Goal: Book appointment/travel/reservation

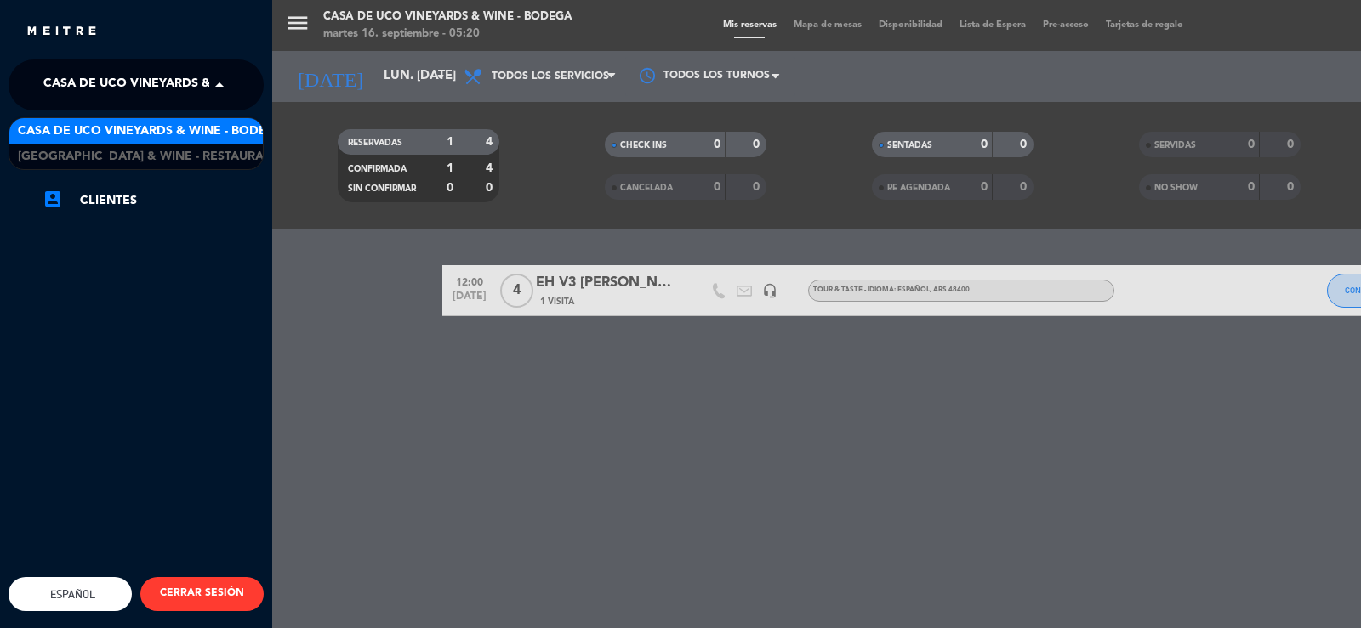
click at [107, 74] on span "Casa de Uco Vineyards & Wine - Bodega" at bounding box center [176, 85] width 266 height 36
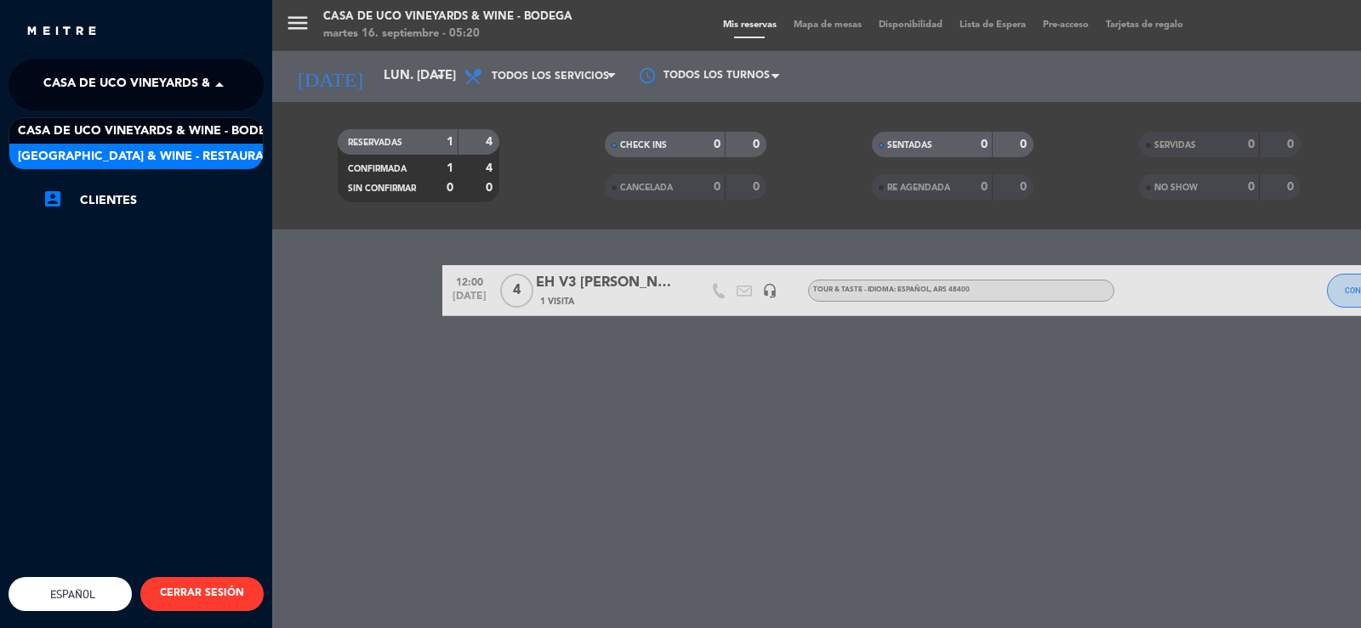
click at [182, 148] on span "[GEOGRAPHIC_DATA] & Wine - Restaurante" at bounding box center [153, 157] width 270 height 20
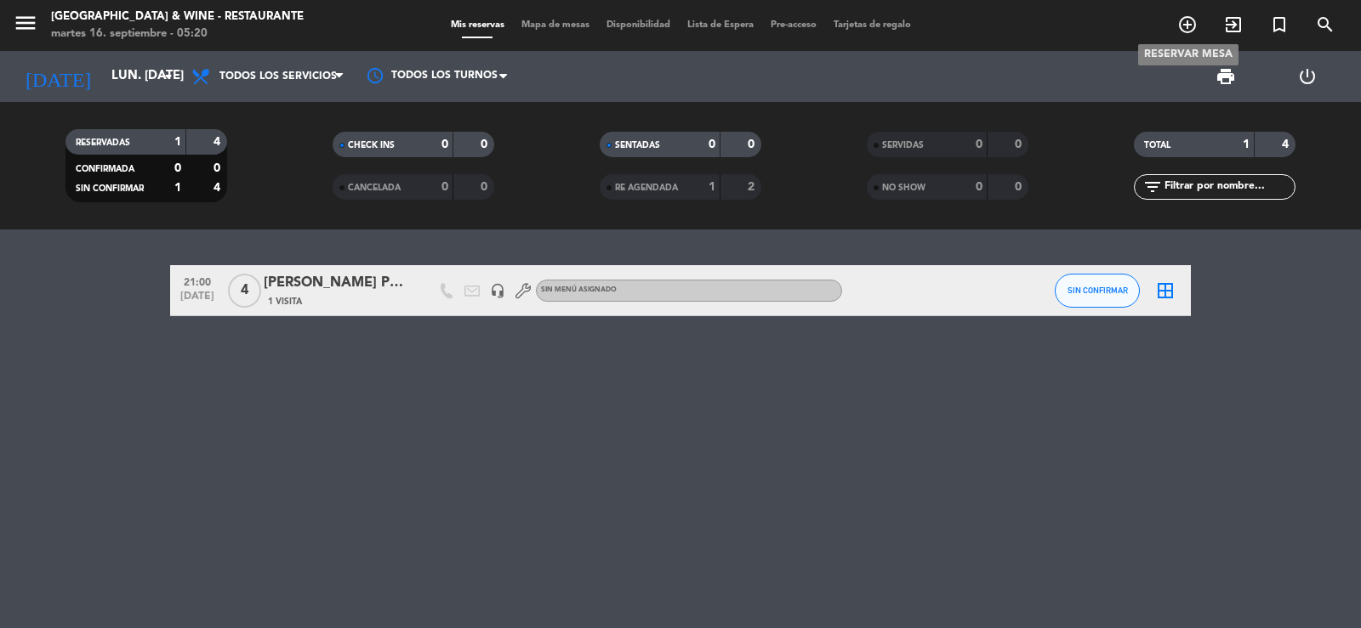
click at [1182, 22] on icon "add_circle_outline" at bounding box center [1187, 24] width 20 height 20
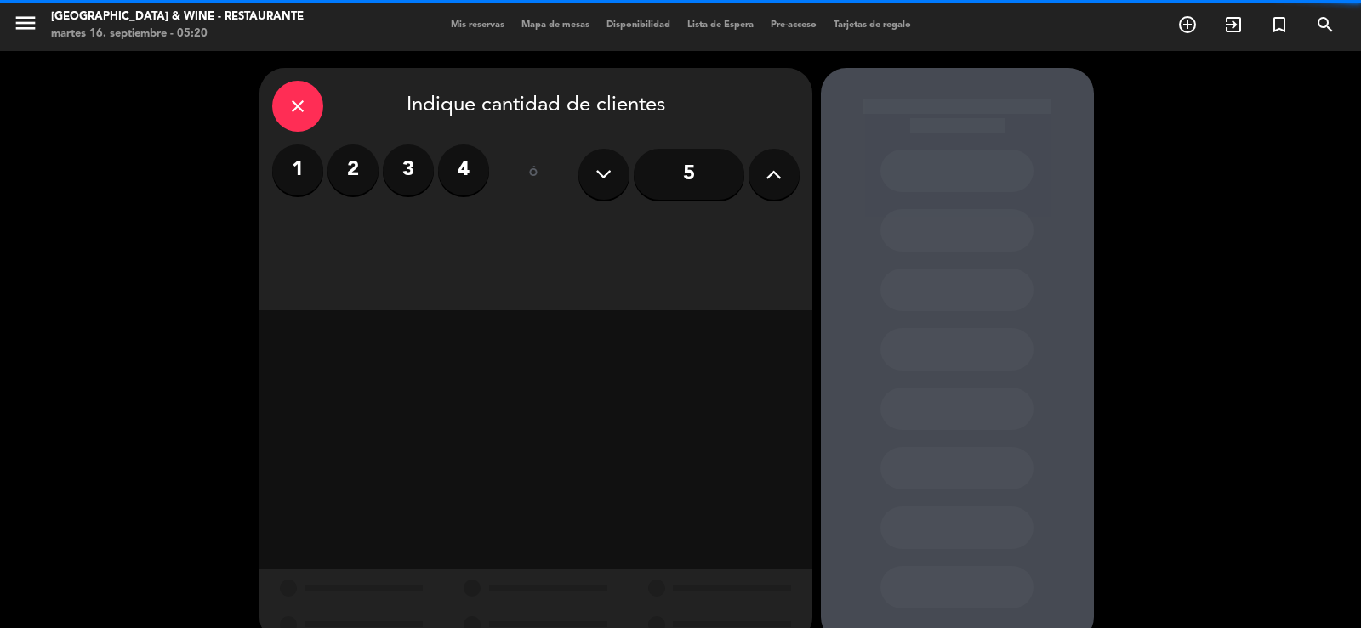
click at [350, 179] on label "2" at bounding box center [352, 170] width 51 height 51
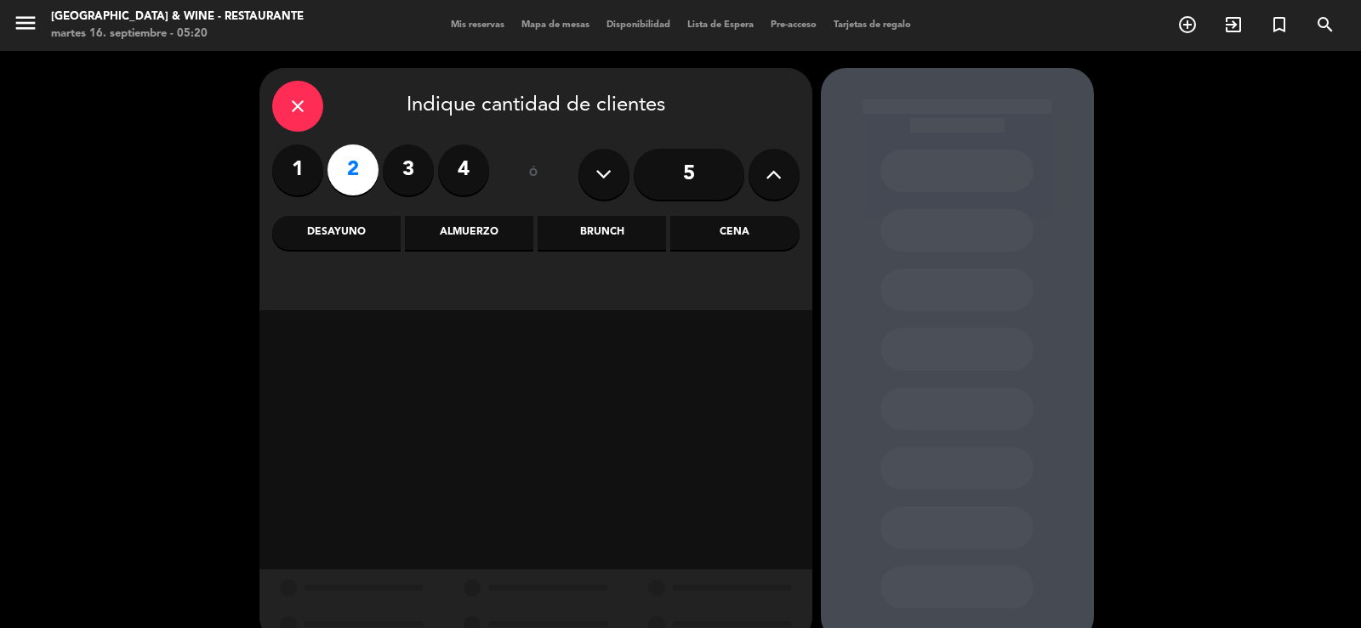
click at [698, 232] on div "Cena" at bounding box center [734, 233] width 128 height 34
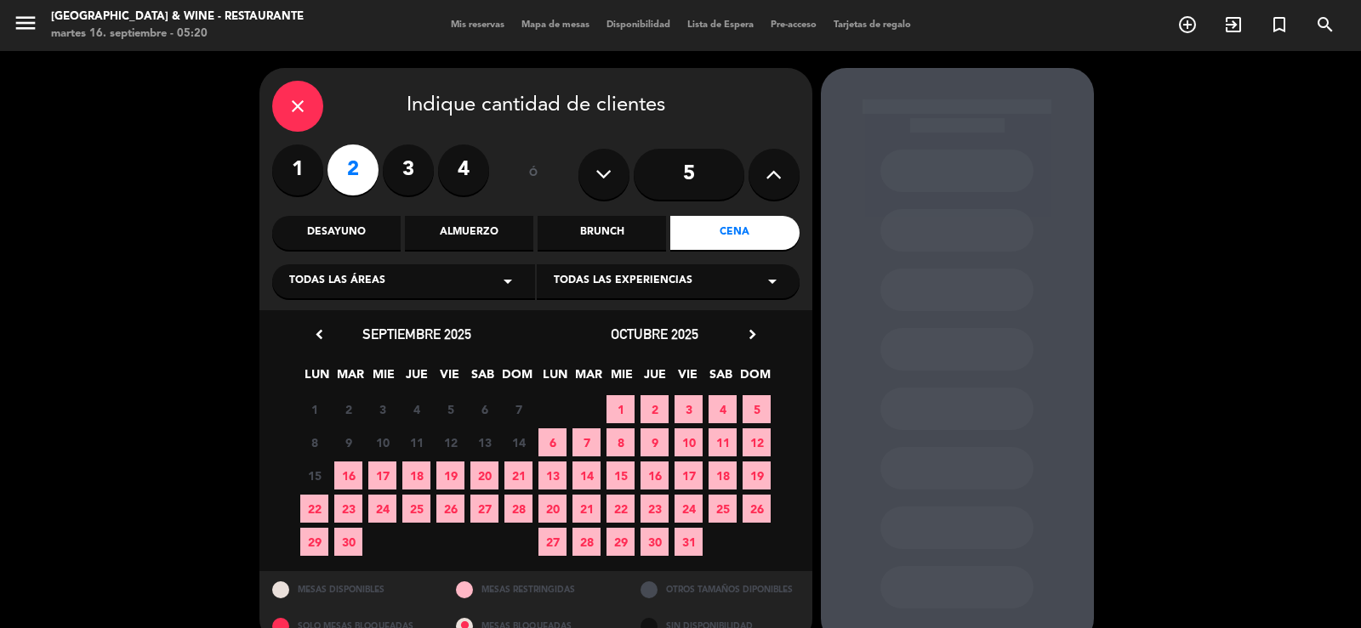
click at [755, 338] on icon "chevron_right" at bounding box center [752, 335] width 18 height 18
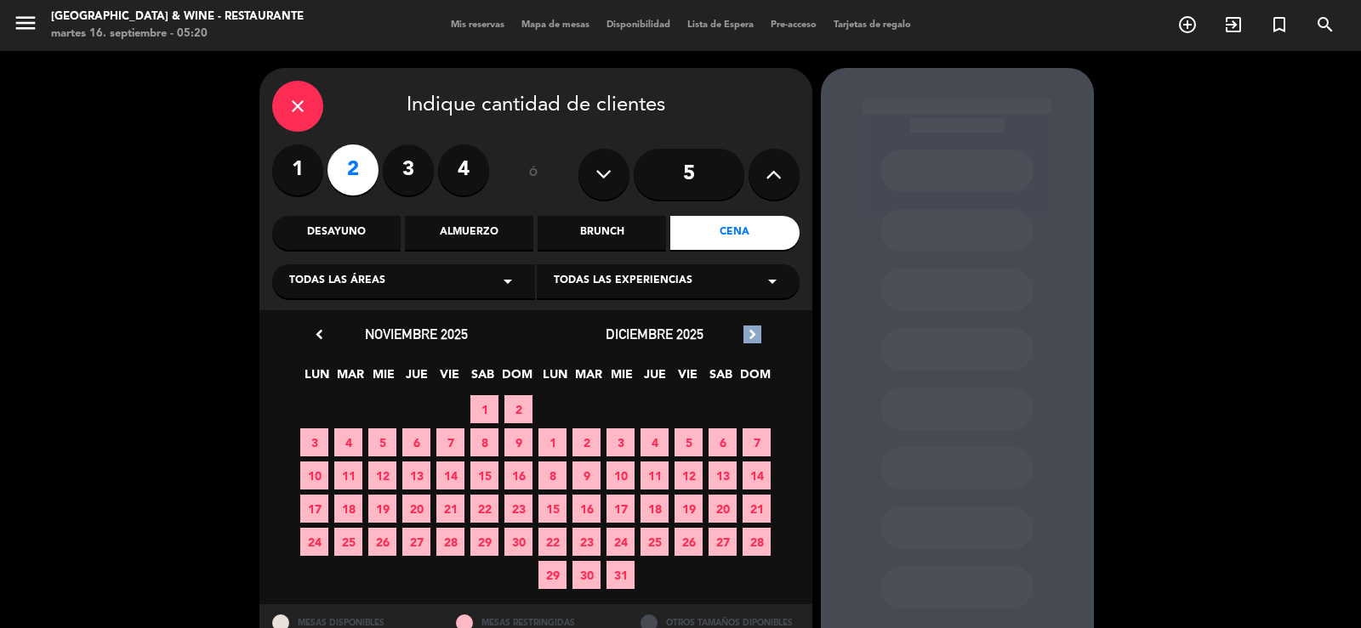
click at [755, 338] on icon "chevron_right" at bounding box center [752, 335] width 18 height 18
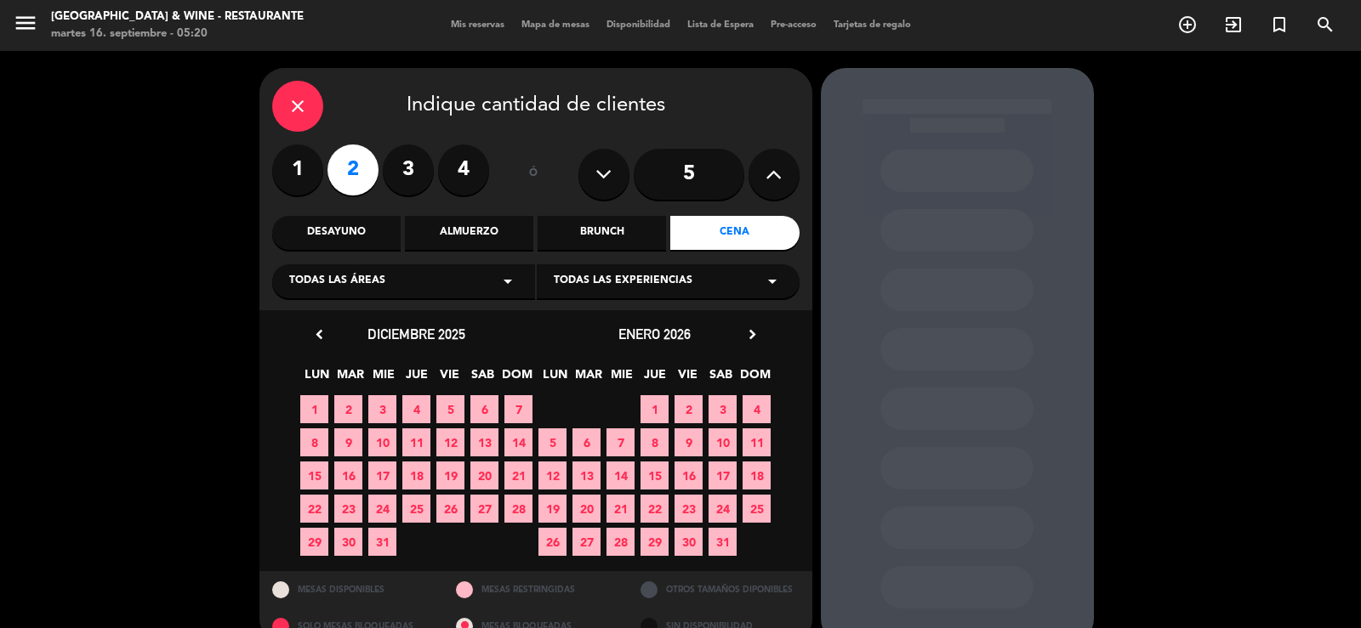
click at [473, 504] on span "27" at bounding box center [484, 509] width 28 height 28
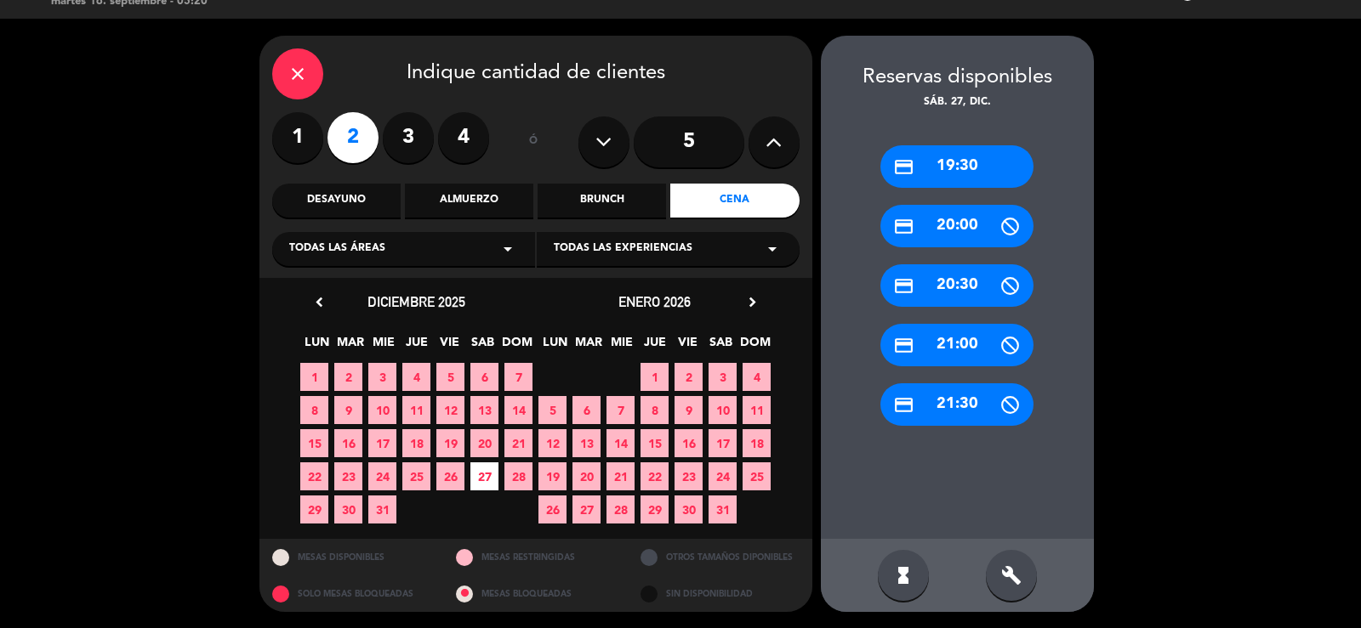
click at [956, 226] on div "credit_card 20:00" at bounding box center [956, 226] width 153 height 43
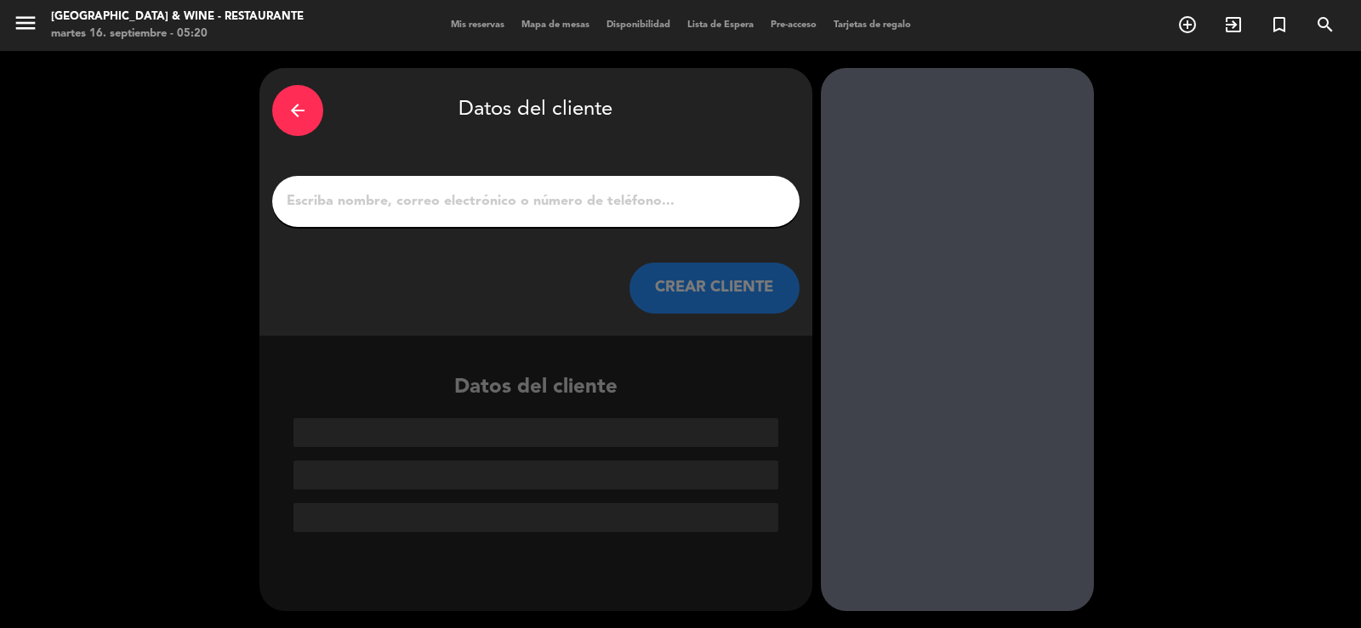
click at [612, 187] on div at bounding box center [535, 201] width 527 height 51
click at [614, 202] on input "1" at bounding box center [536, 202] width 502 height 24
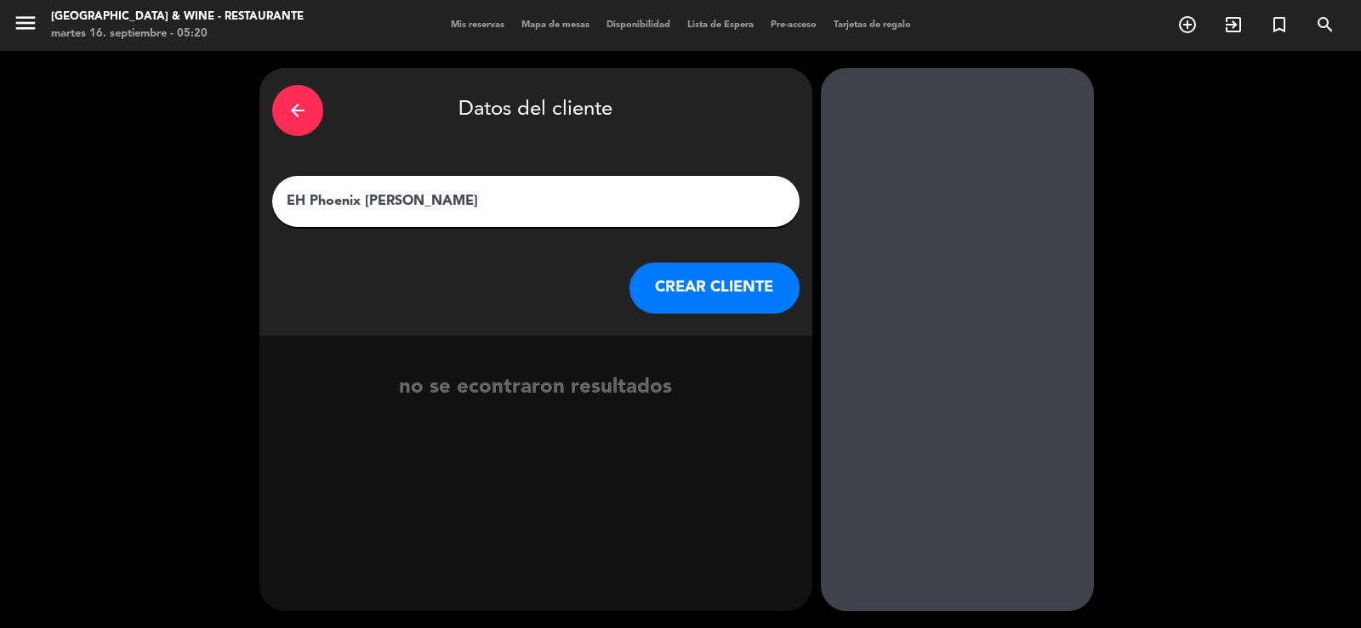
type input "EH Phoenix [PERSON_NAME]"
click at [667, 296] on button "CREAR CLIENTE" at bounding box center [714, 288] width 170 height 51
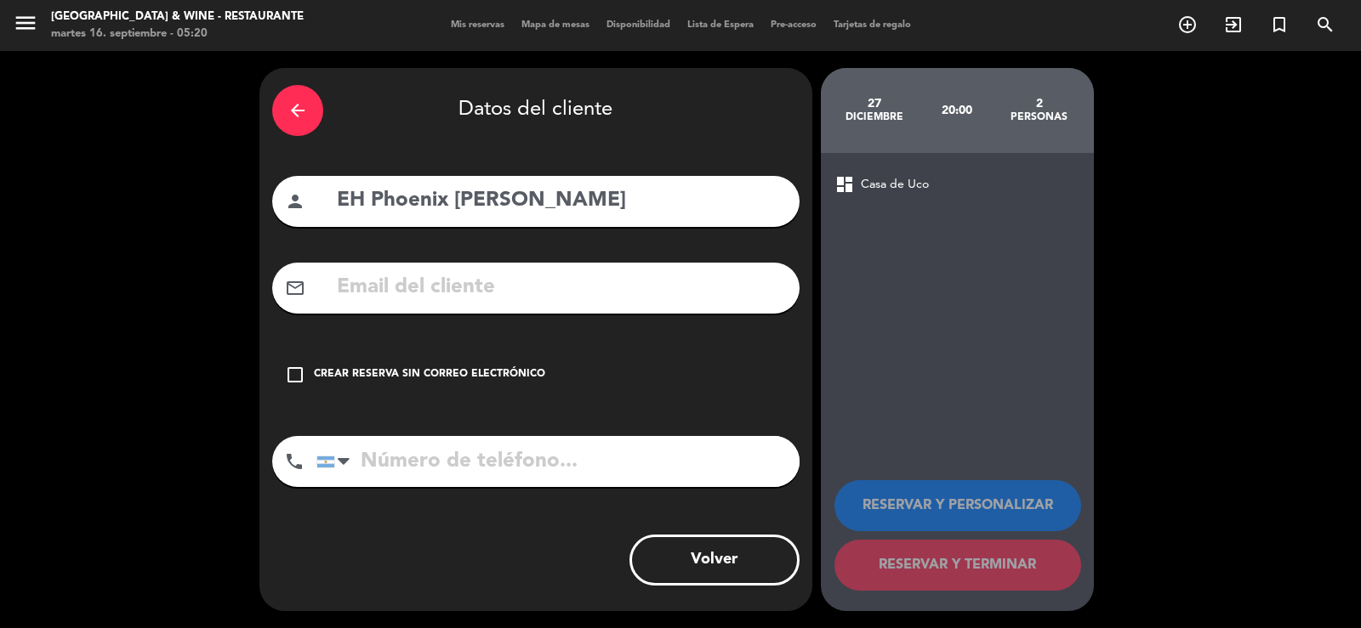
click at [521, 352] on div "check_box_outline_blank Crear reserva sin correo electrónico" at bounding box center [535, 375] width 527 height 51
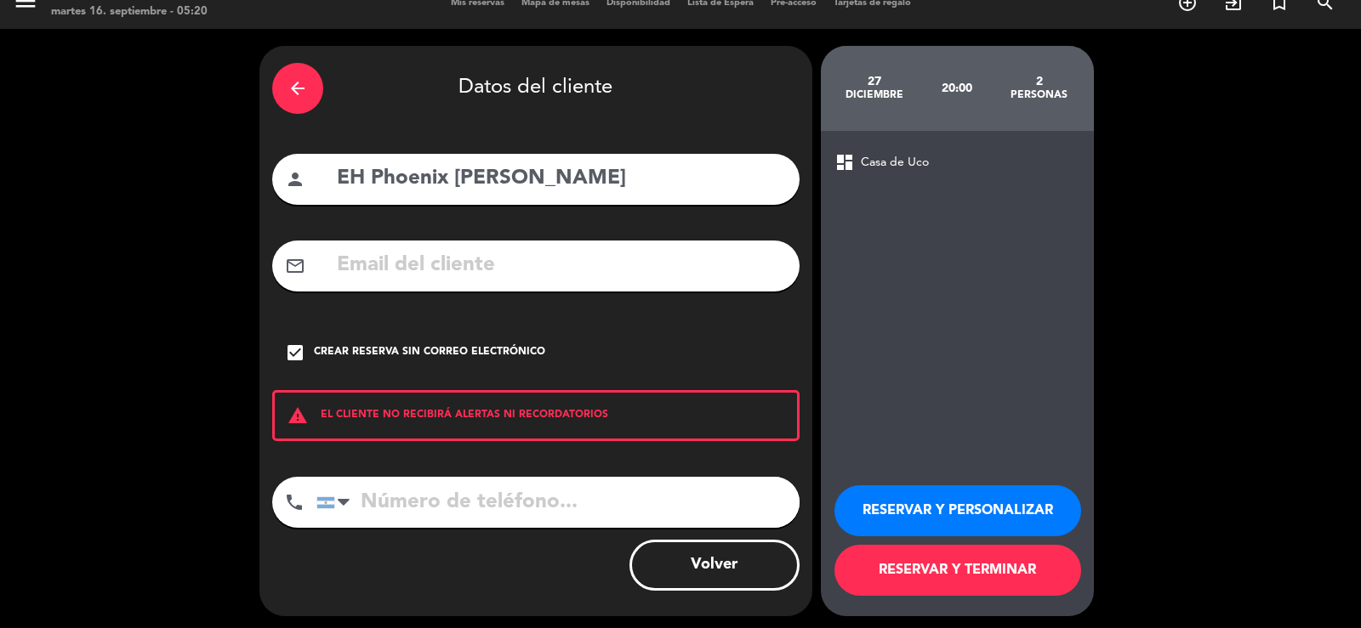
scroll to position [27, 0]
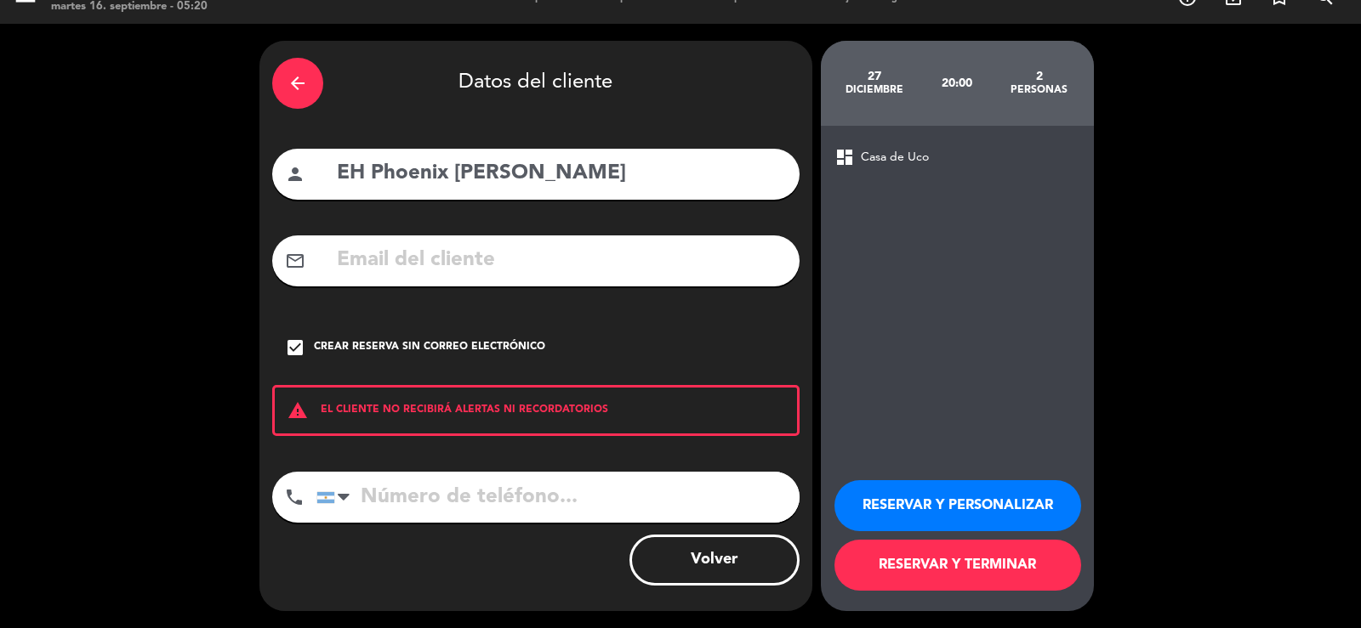
click at [961, 577] on button "RESERVAR Y TERMINAR" at bounding box center [957, 565] width 247 height 51
